Goal: Information Seeking & Learning: Understand process/instructions

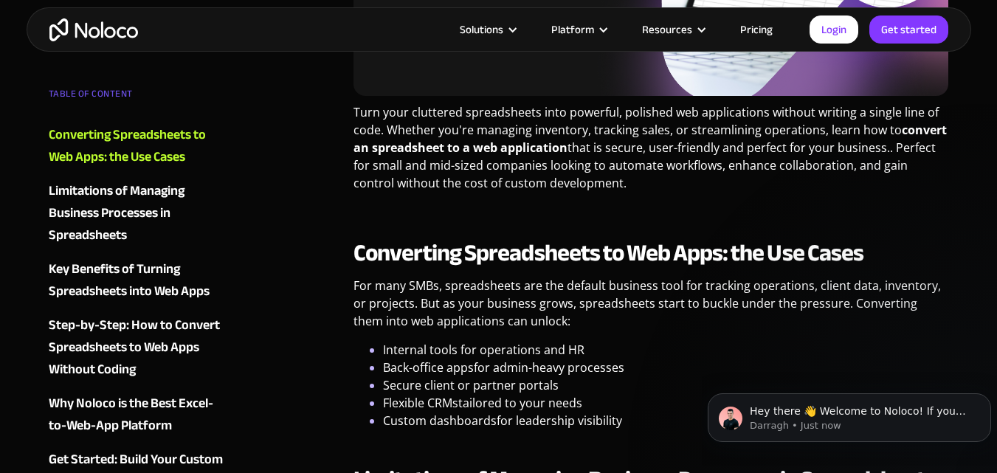
scroll to position [590, 0]
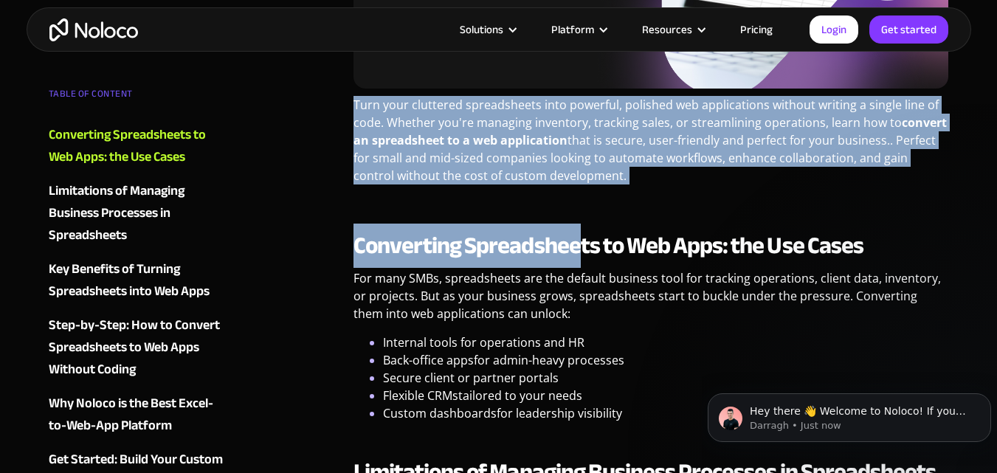
drag, startPoint x: 326, startPoint y: 103, endPoint x: 578, endPoint y: 197, distance: 268.5
click at [607, 165] on p "Turn your cluttered spreadsheets into powerful, polished web applications witho…" at bounding box center [650, 146] width 595 height 100
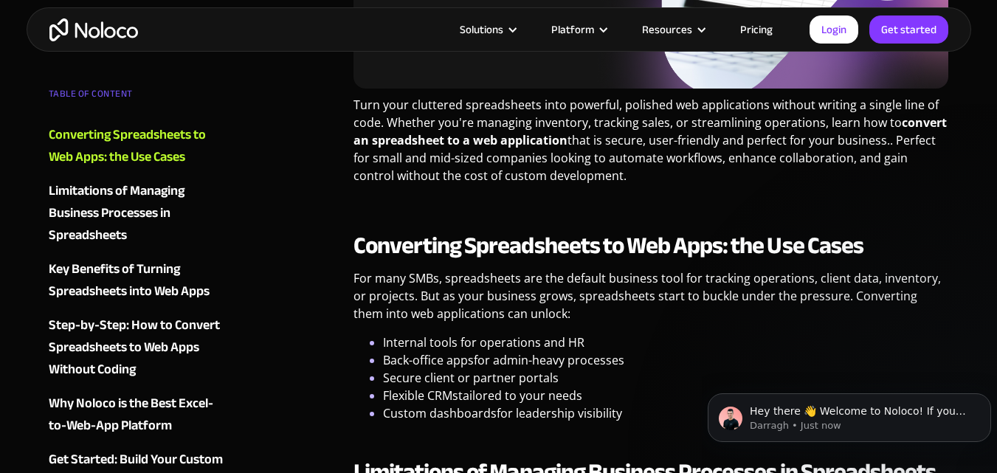
click at [607, 165] on p "Turn your cluttered spreadsheets into powerful, polished web applications witho…" at bounding box center [650, 146] width 595 height 100
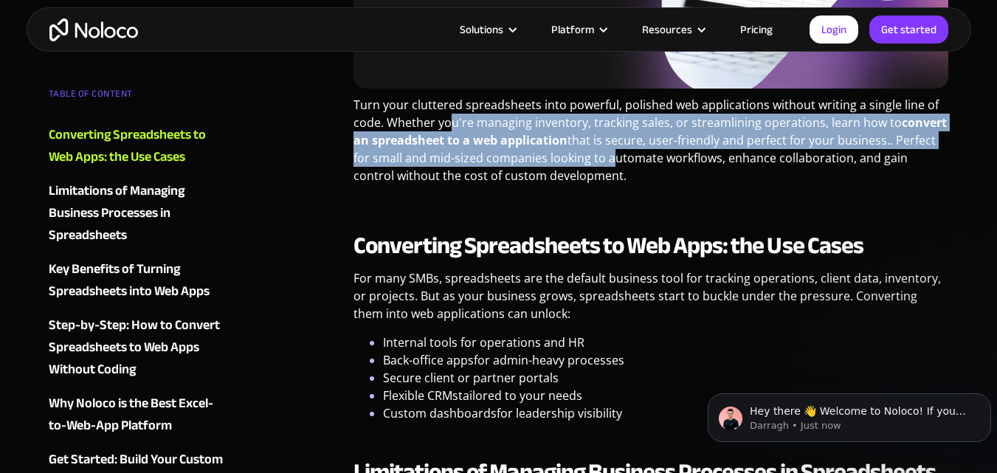
drag, startPoint x: 607, startPoint y: 165, endPoint x: 450, endPoint y: 121, distance: 163.3
click at [450, 121] on p "Turn your cluttered spreadsheets into powerful, polished web applications witho…" at bounding box center [650, 146] width 595 height 100
click at [529, 150] on p "Turn your cluttered spreadsheets into powerful, polished web applications witho…" at bounding box center [650, 146] width 595 height 100
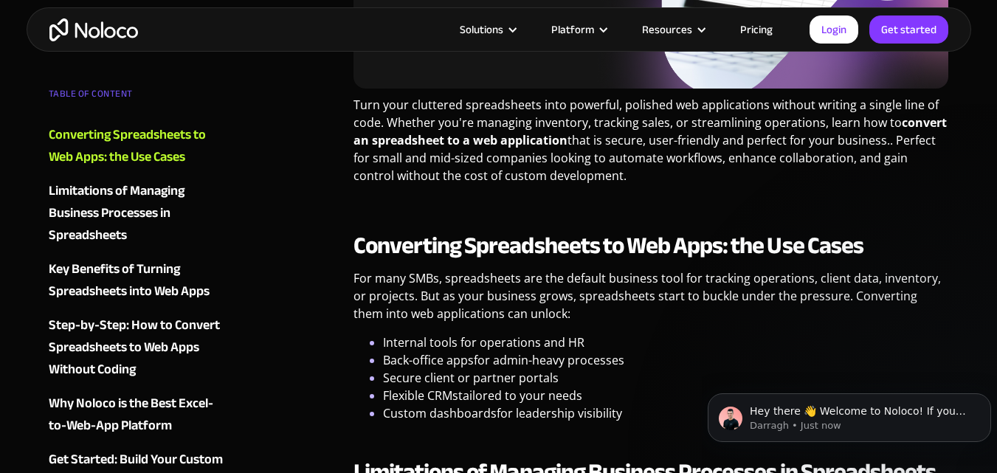
drag, startPoint x: 584, startPoint y: 175, endPoint x: 321, endPoint y: 95, distance: 275.2
copy p "Turn your cluttered spreadsheets into powerful, polished web applications witho…"
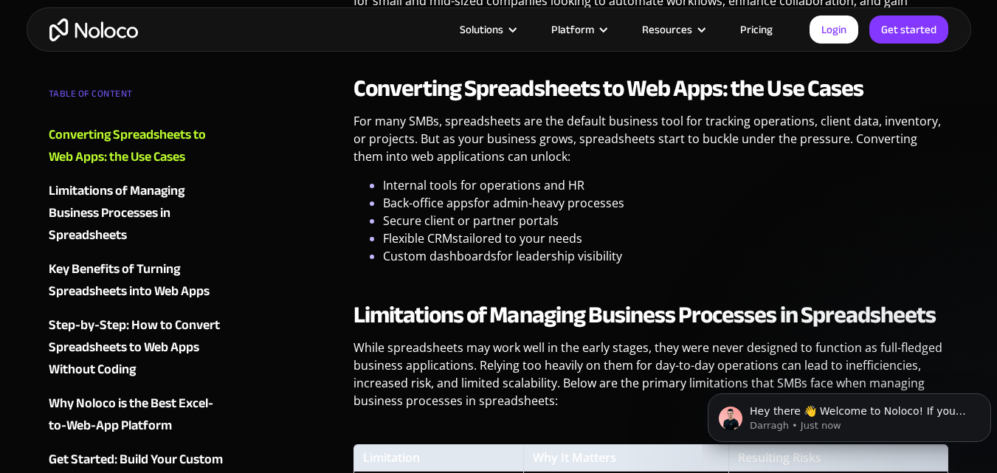
scroll to position [747, 0]
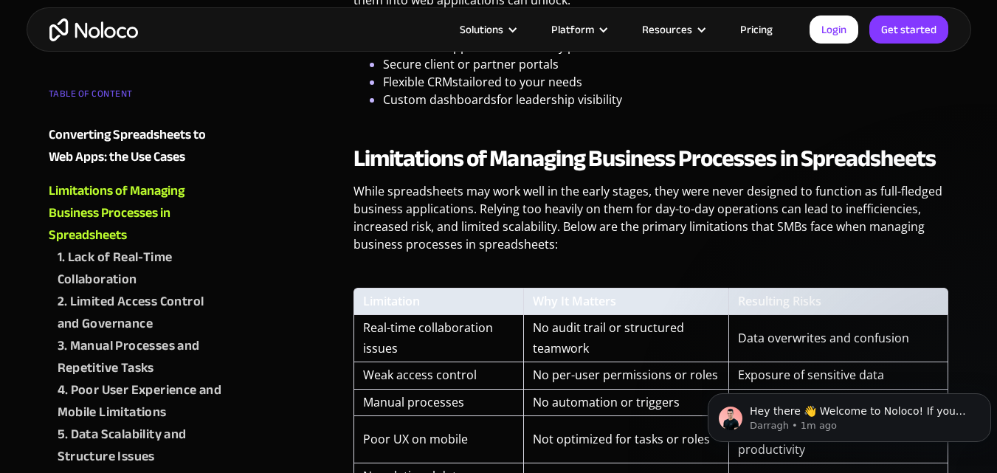
click at [896, 378] on body "Hey there 👋 Welcome to Noloco! If you have any questions, just reply to this me…" at bounding box center [849, 413] width 283 height 91
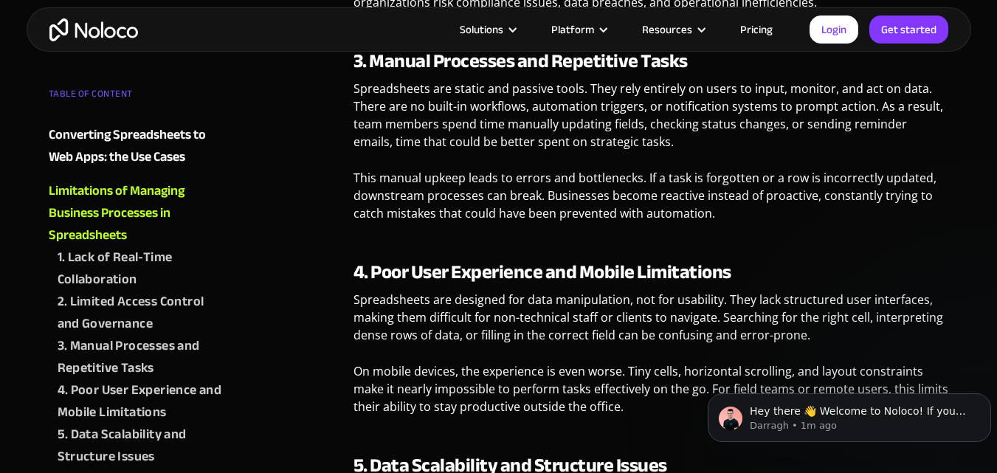
scroll to position [1848, 0]
